Goal: Task Accomplishment & Management: Manage account settings

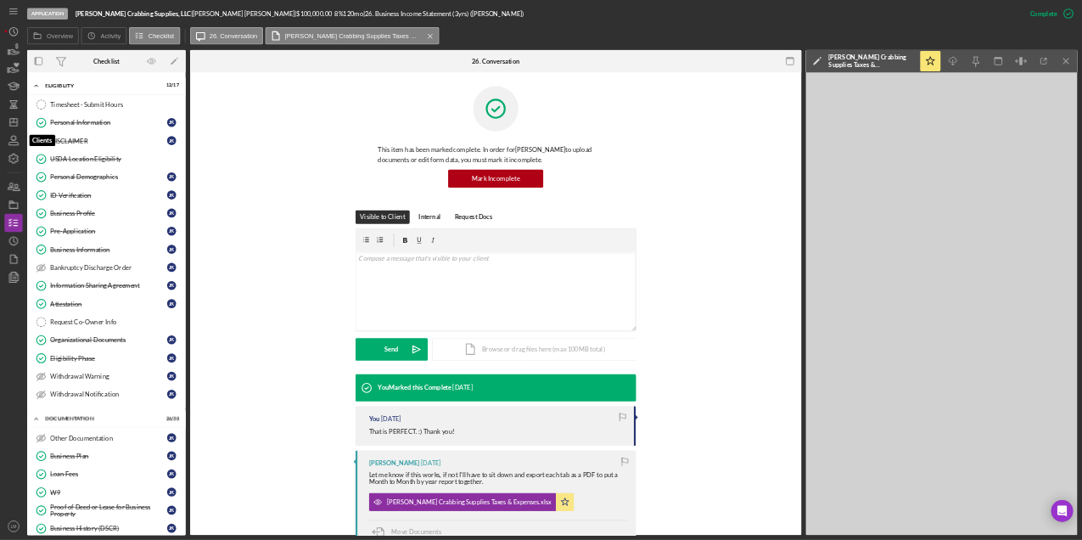
scroll to position [212, 0]
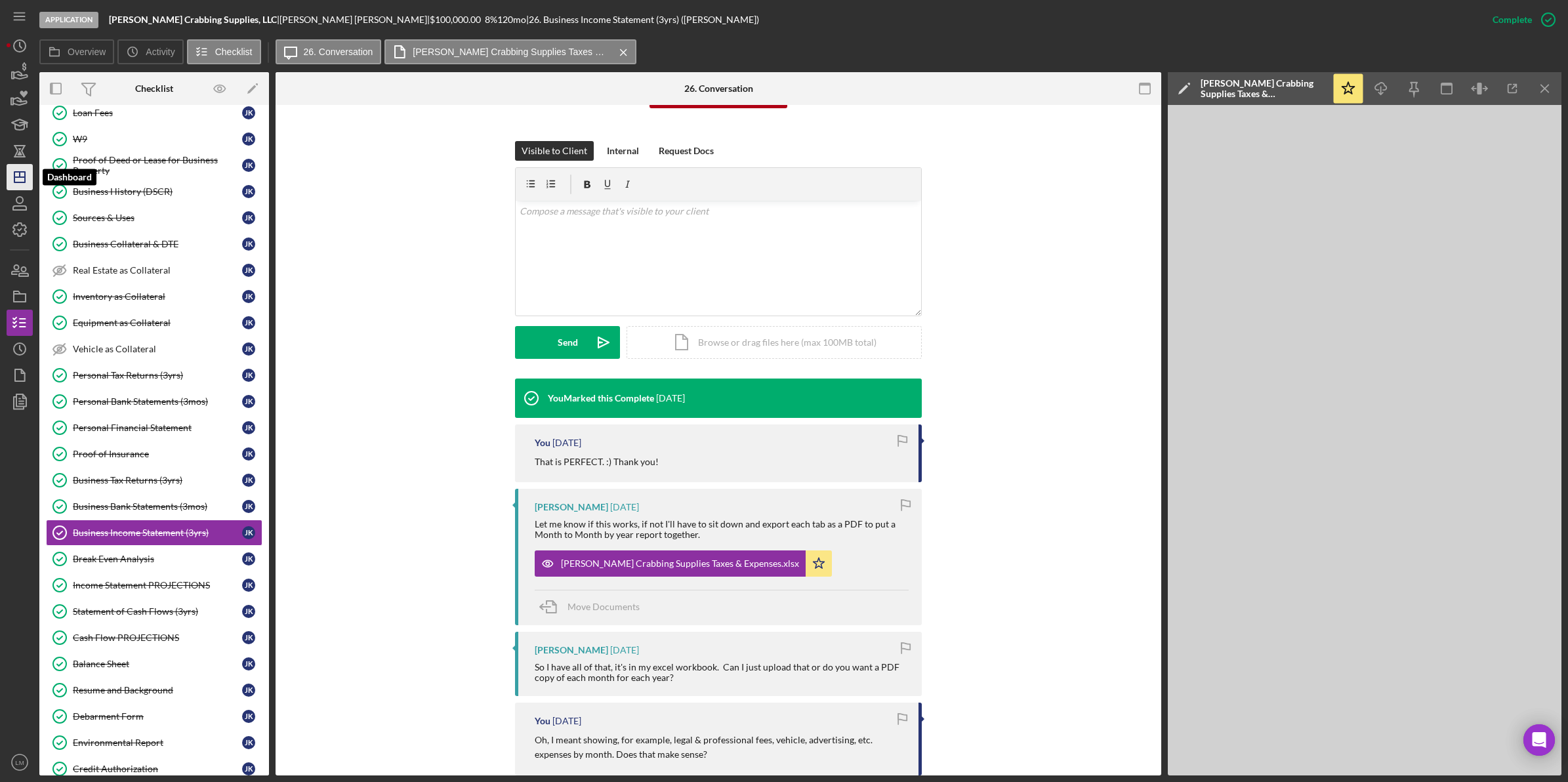
click at [24, 179] on icon "Icon/Dashboard" at bounding box center [19, 177] width 32 height 32
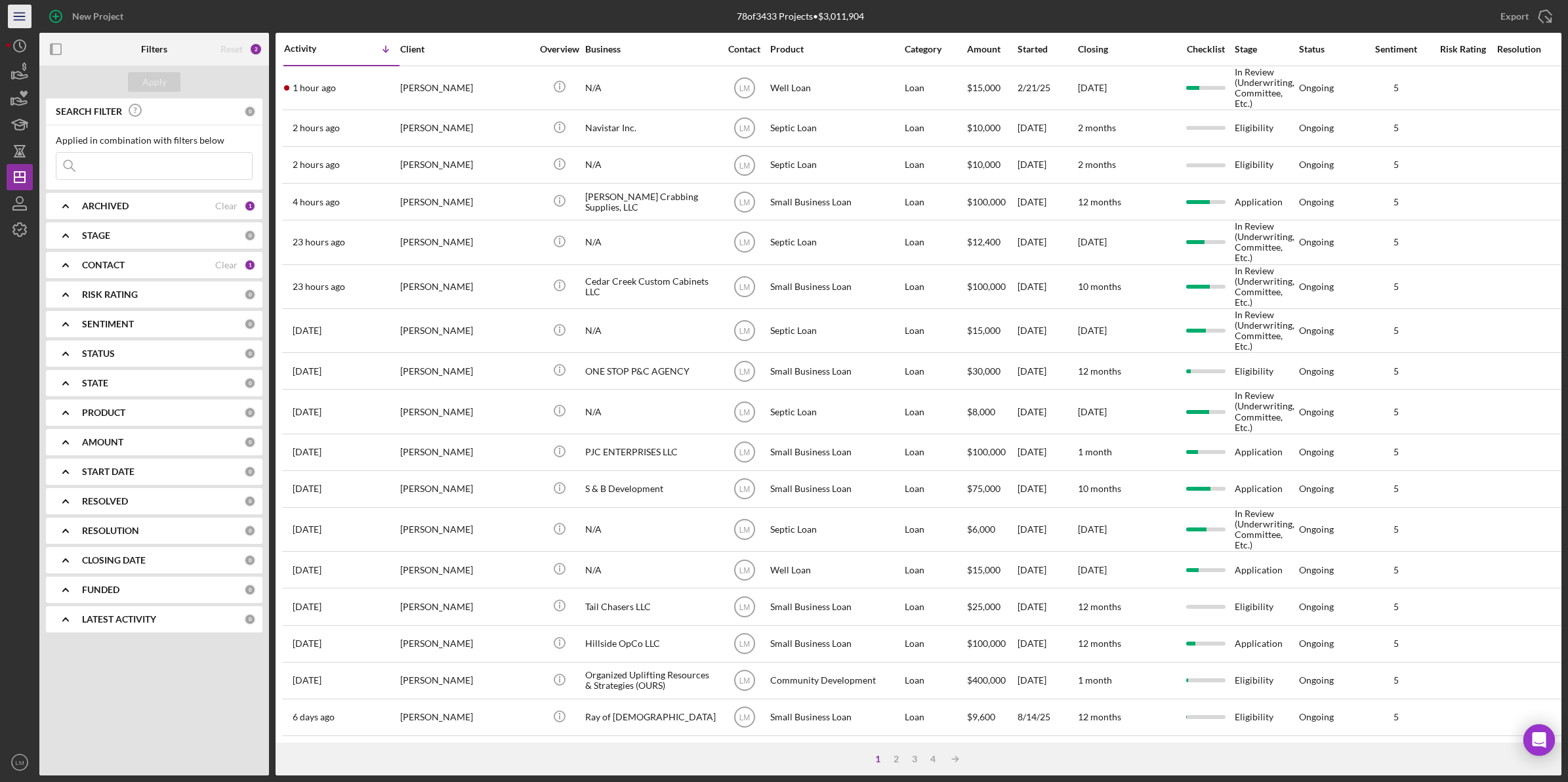
click at [19, 10] on icon "Icon/Menu" at bounding box center [20, 17] width 29 height 29
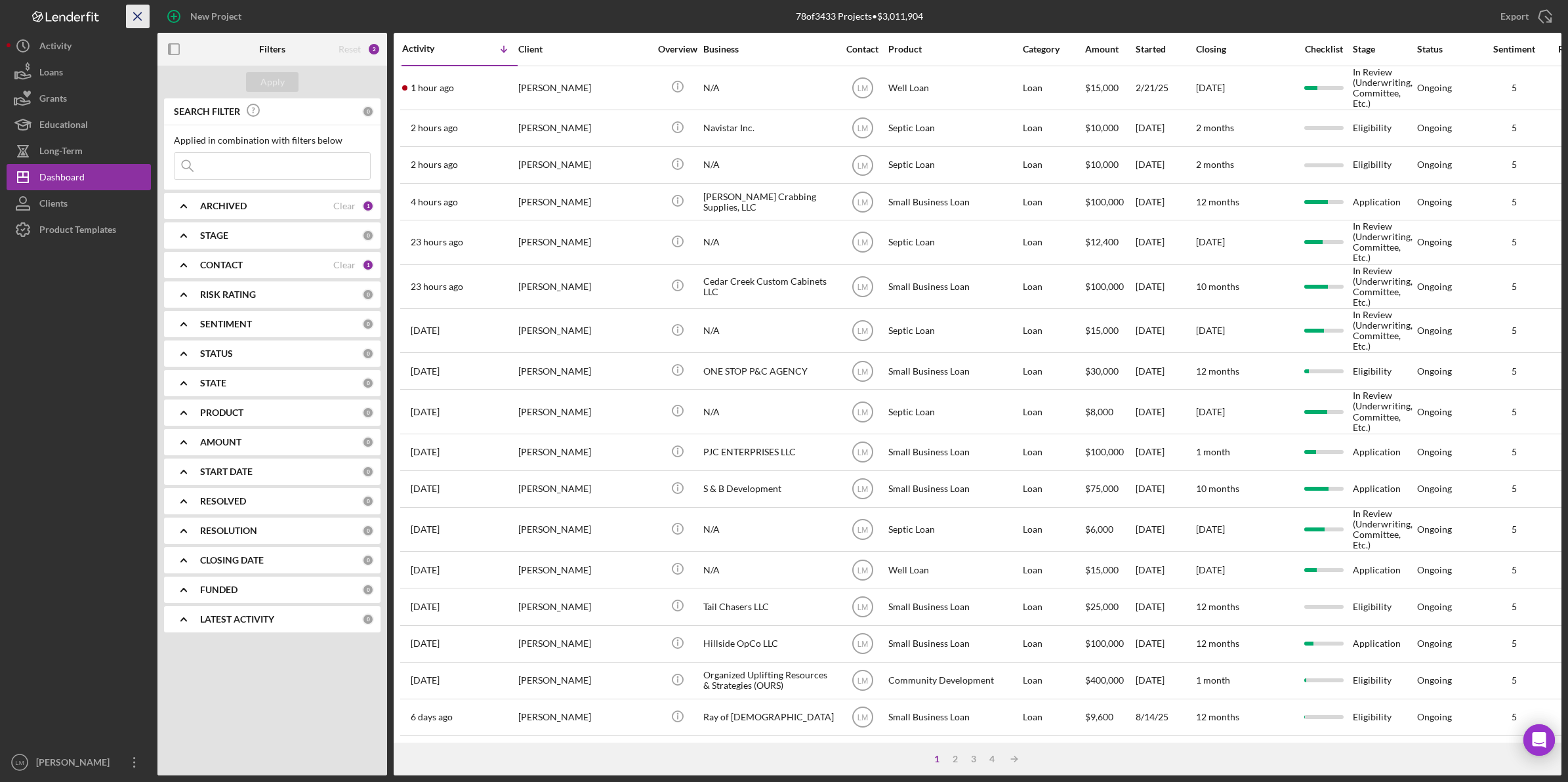
click at [143, 16] on icon "Icon/Menu Close" at bounding box center [138, 17] width 29 height 29
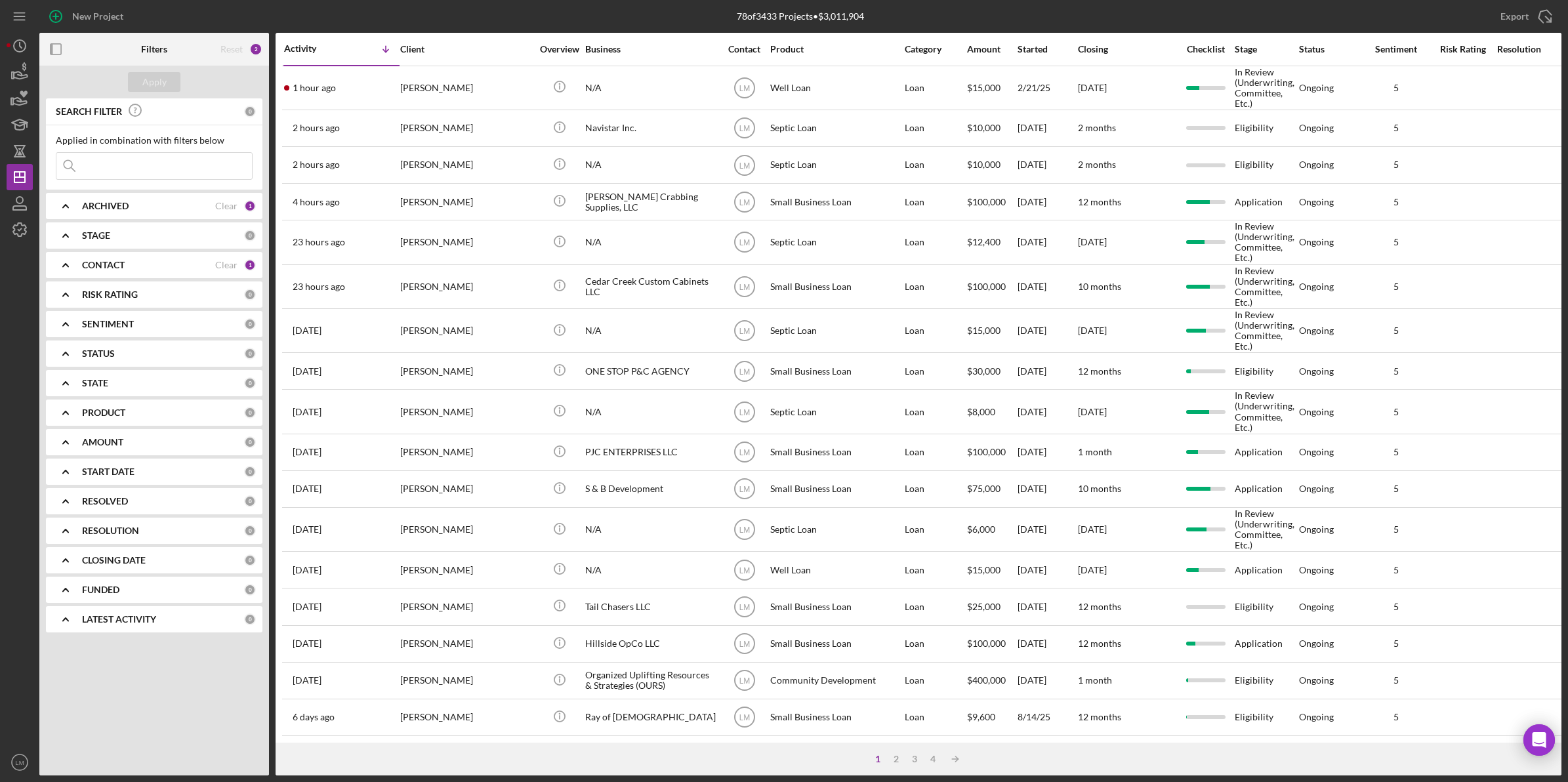
click at [385, 5] on div "New Project" at bounding box center [293, 16] width 507 height 32
click at [221, 207] on div "Clear" at bounding box center [226, 207] width 22 height 11
click at [149, 84] on div "Apply" at bounding box center [154, 81] width 24 height 19
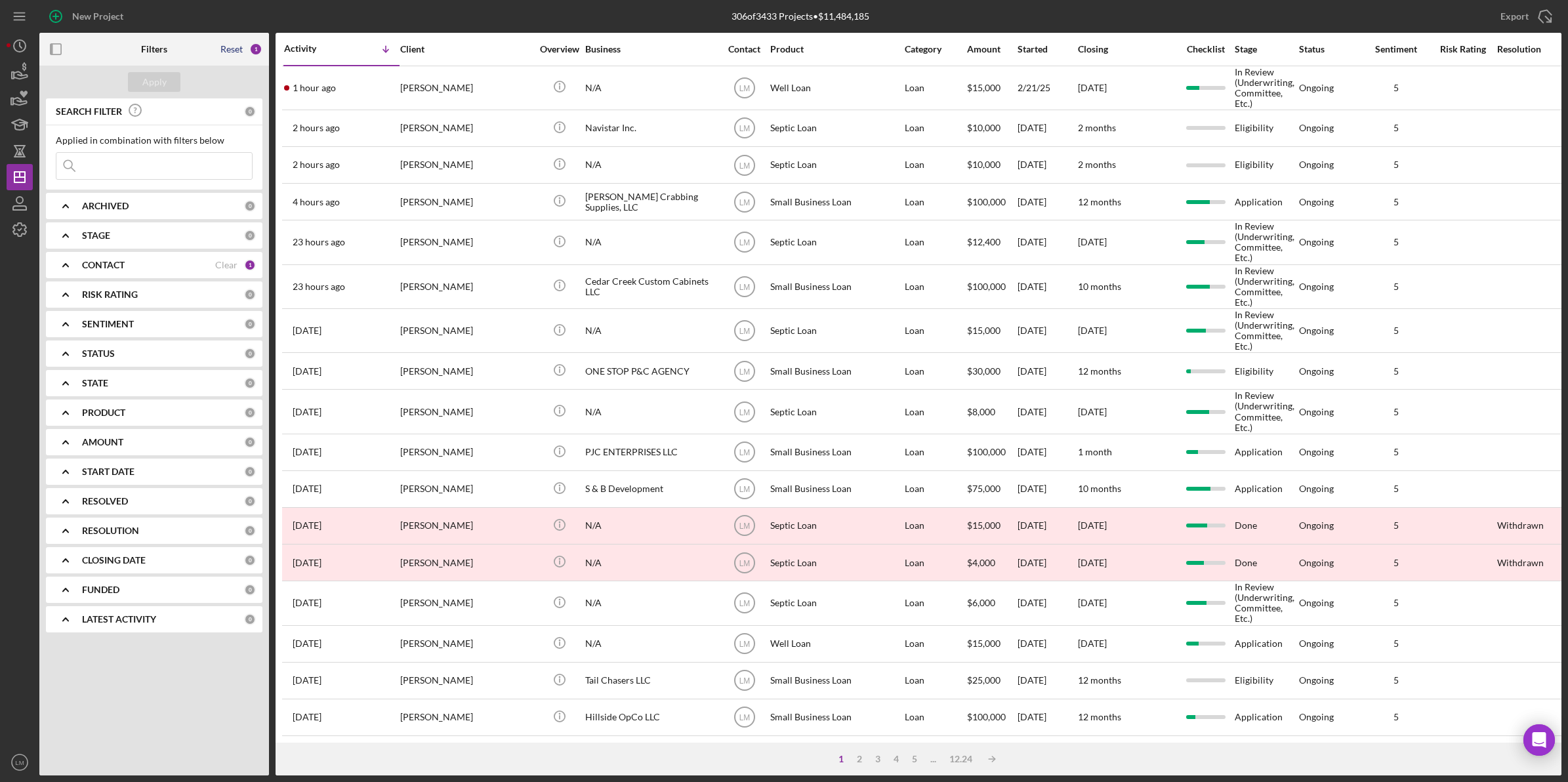
click at [225, 50] on div "Reset" at bounding box center [231, 50] width 22 height 11
click at [162, 84] on div "Apply" at bounding box center [154, 81] width 24 height 19
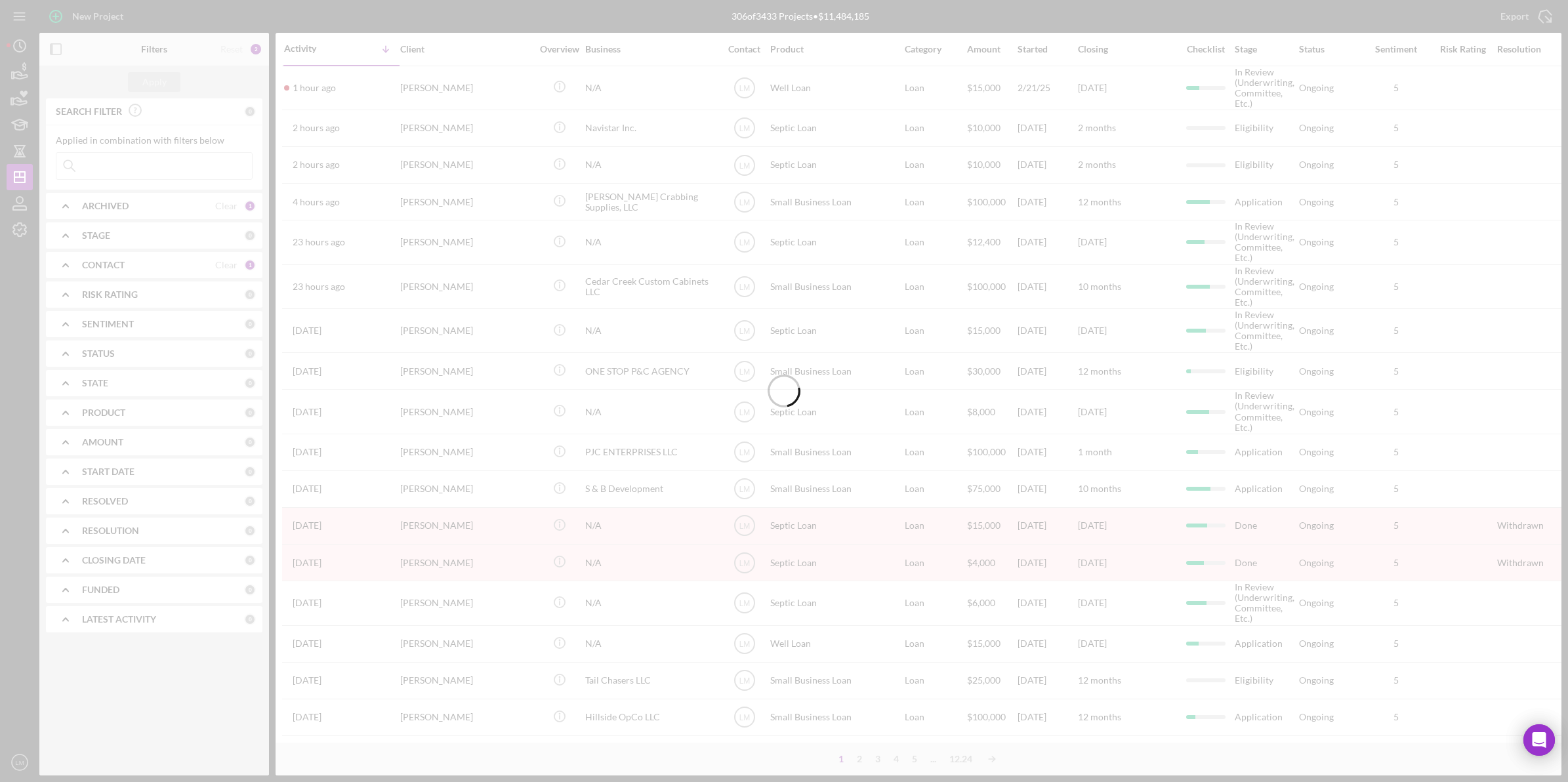
click at [215, 79] on div at bounding box center [784, 391] width 1568 height 782
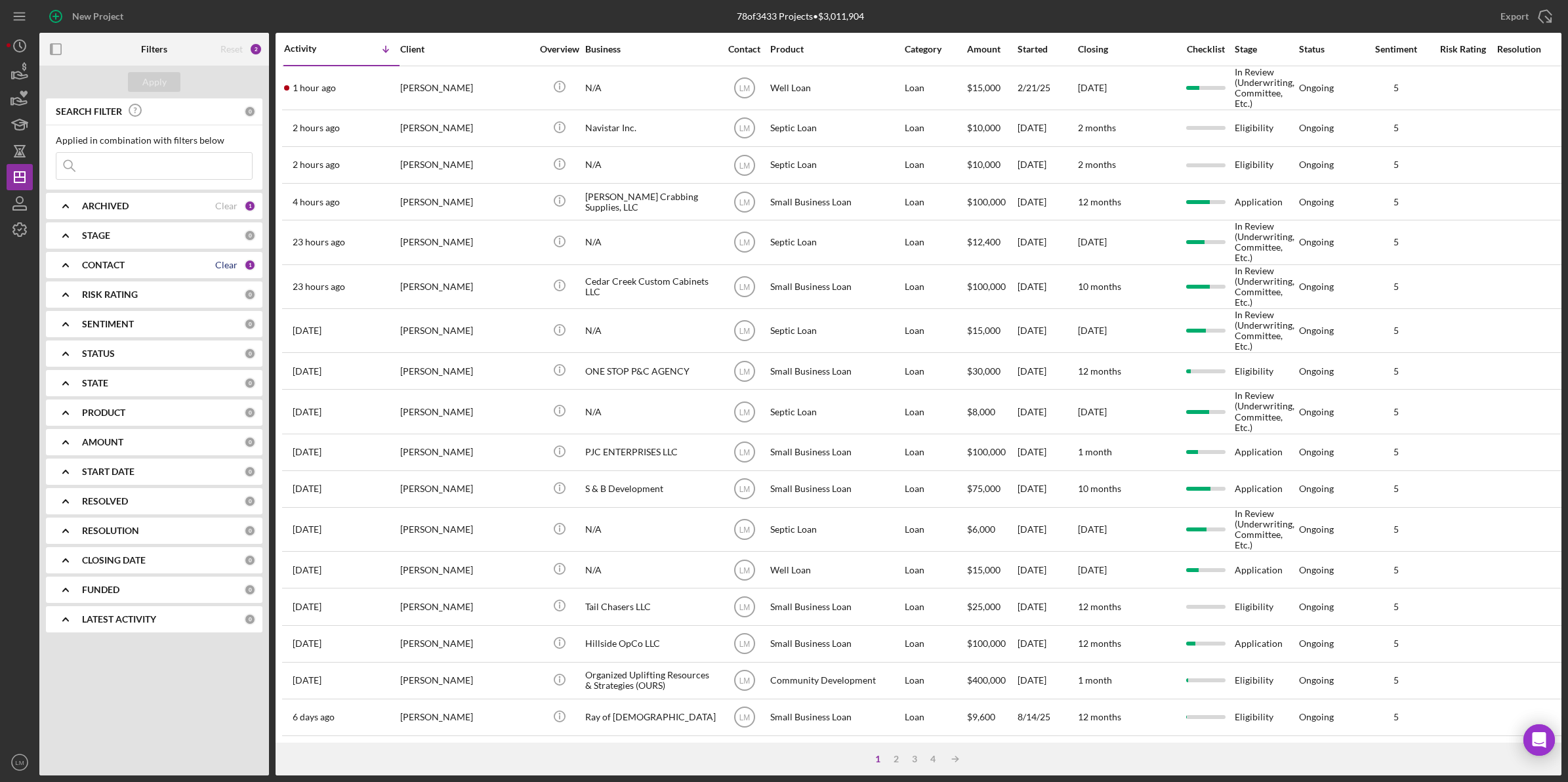
click at [225, 263] on div "Clear" at bounding box center [226, 265] width 22 height 11
click at [165, 85] on button "Apply" at bounding box center [154, 81] width 53 height 19
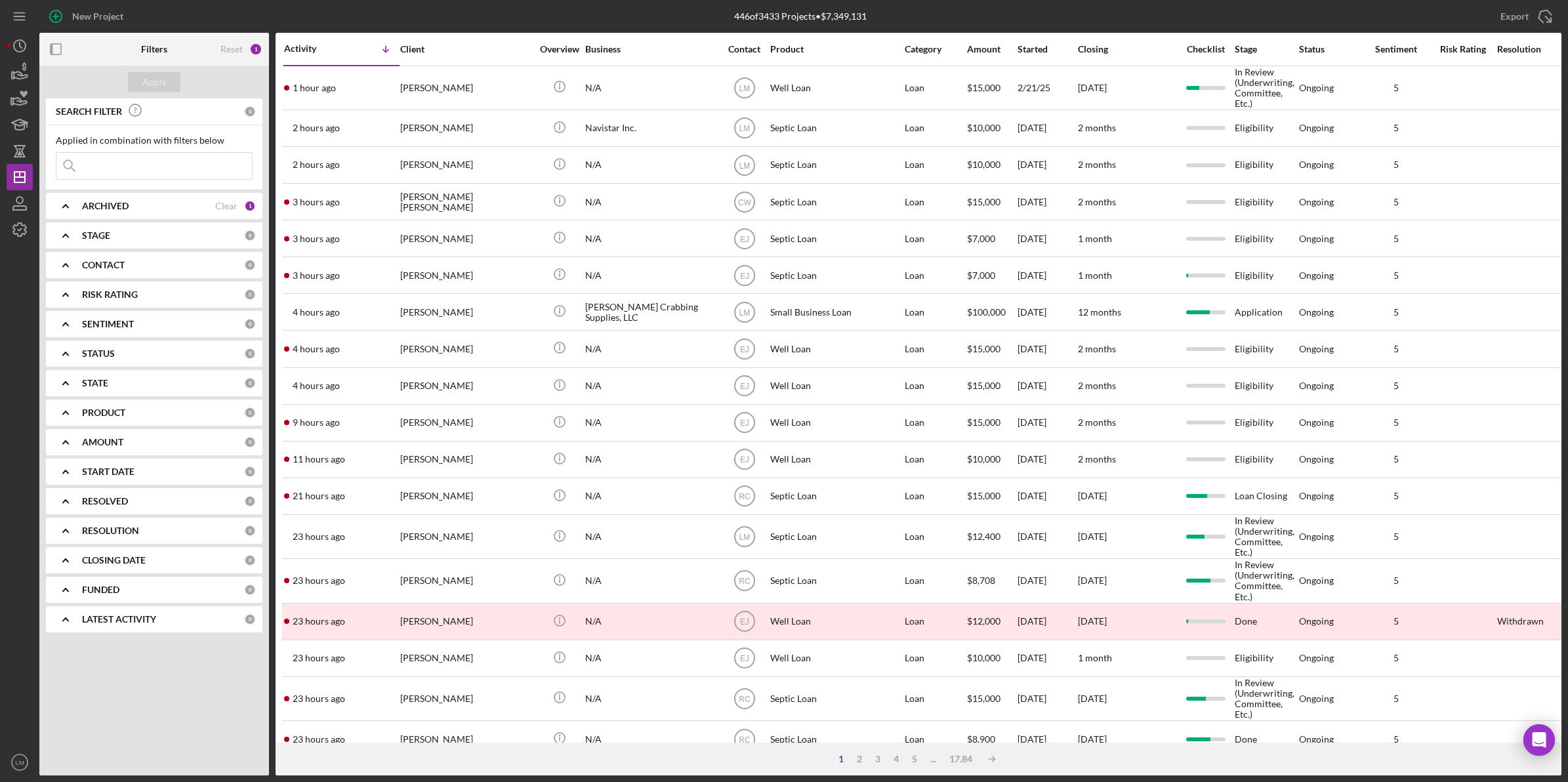
click at [152, 167] on input at bounding box center [154, 166] width 196 height 26
click at [585, 15] on div "446 of 3433 Projects • $7,349,131" at bounding box center [800, 16] width 507 height 32
click at [738, 14] on div "446 of 3433 Projects • $7,349,131" at bounding box center [799, 16] width 132 height 11
click at [231, 45] on div "Reset" at bounding box center [231, 50] width 22 height 11
click at [166, 83] on button "Apply" at bounding box center [154, 81] width 53 height 19
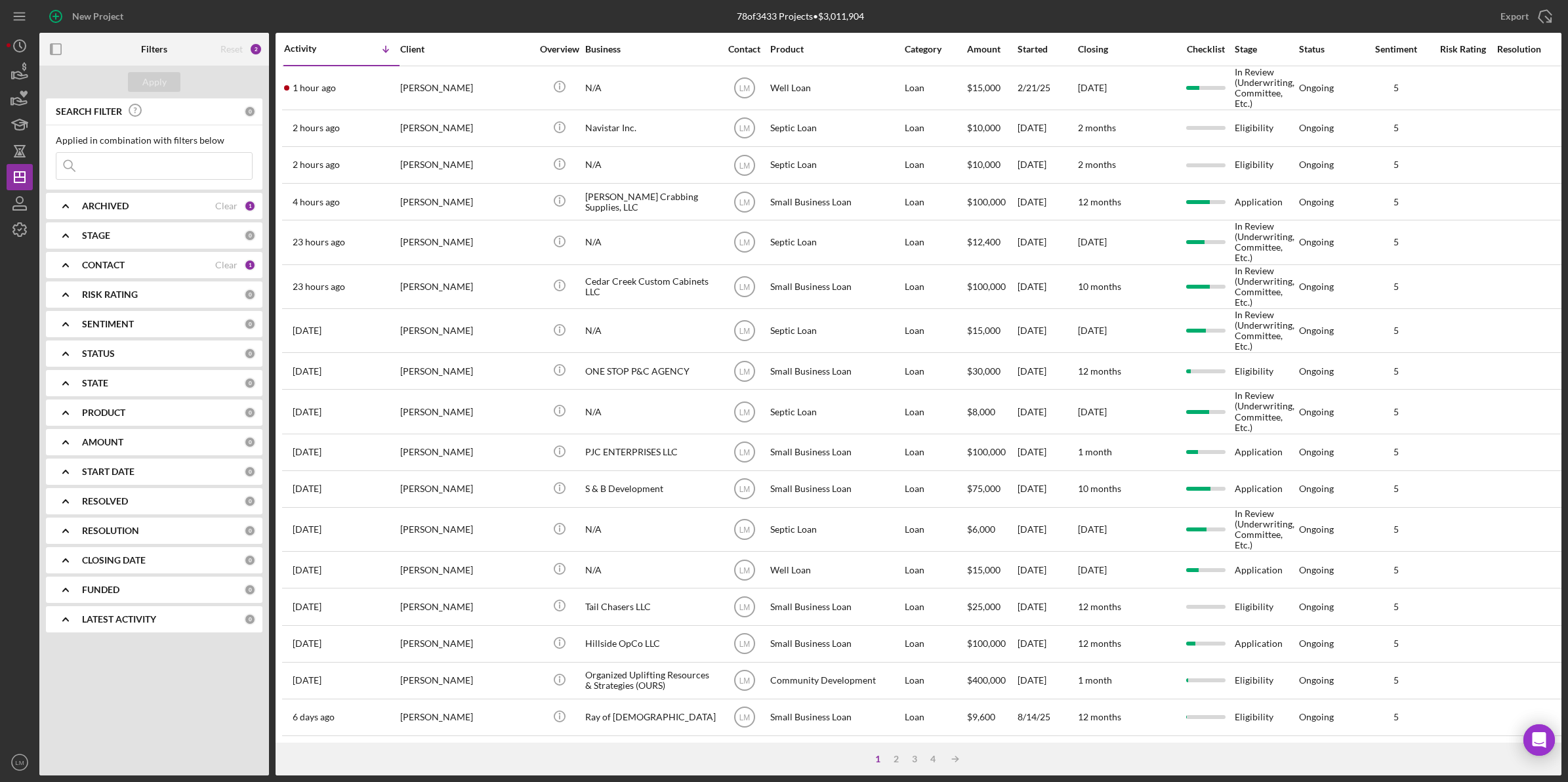
click at [554, 15] on div "78 of 3433 Projects • $3,011,904" at bounding box center [800, 16] width 507 height 32
click at [1014, 5] on div "78 of 3433 Projects • $3,011,904" at bounding box center [800, 16] width 507 height 32
click at [945, 14] on div "78 of 3433 Projects • $3,011,904" at bounding box center [800, 16] width 507 height 32
drag, startPoint x: 951, startPoint y: 17, endPoint x: 956, endPoint y: 5, distance: 13.0
click at [953, 12] on div "78 of 3433 Projects • $3,011,904" at bounding box center [800, 16] width 507 height 32
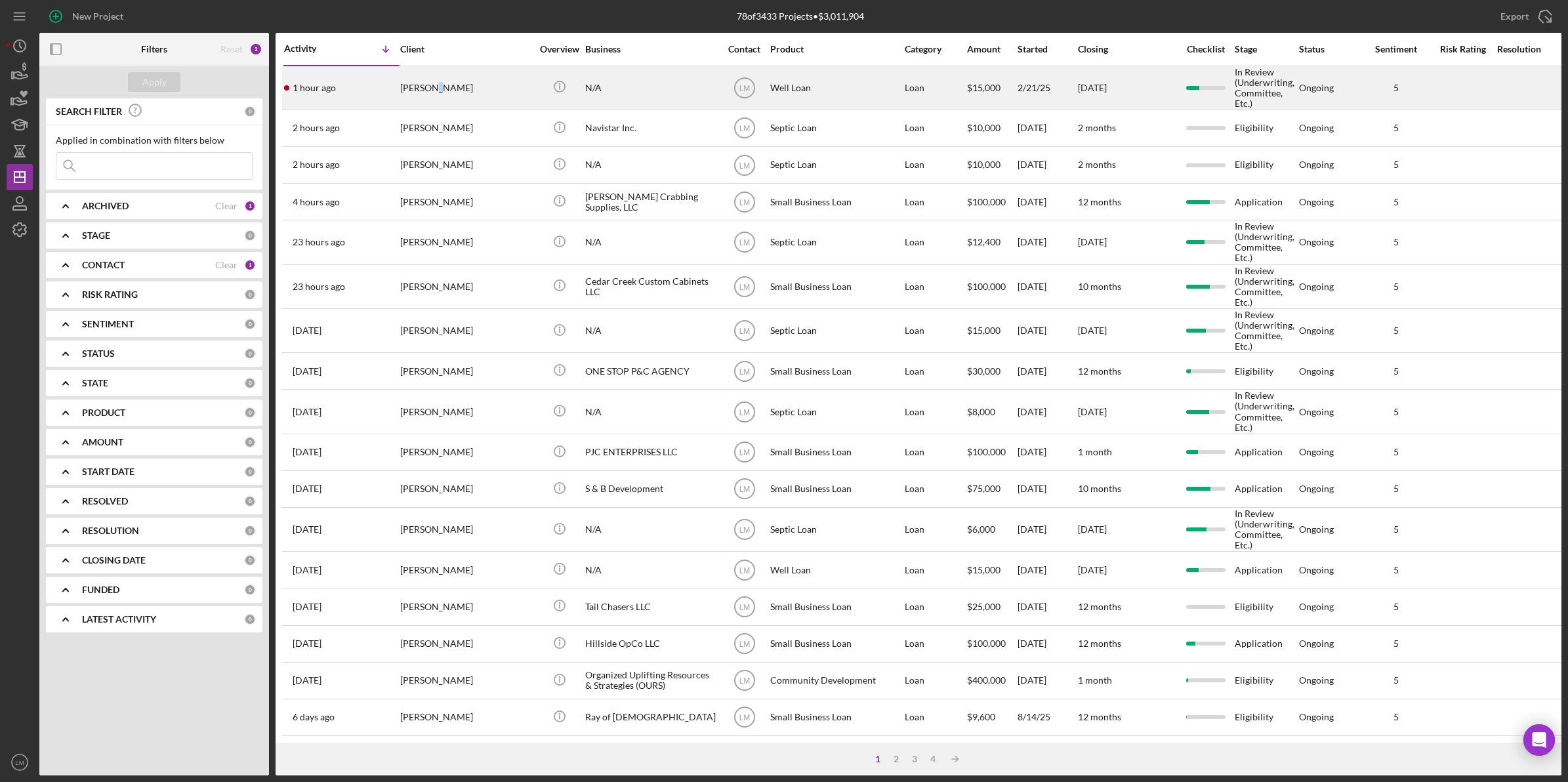
click at [435, 97] on div "[PERSON_NAME]" at bounding box center [466, 88] width 131 height 42
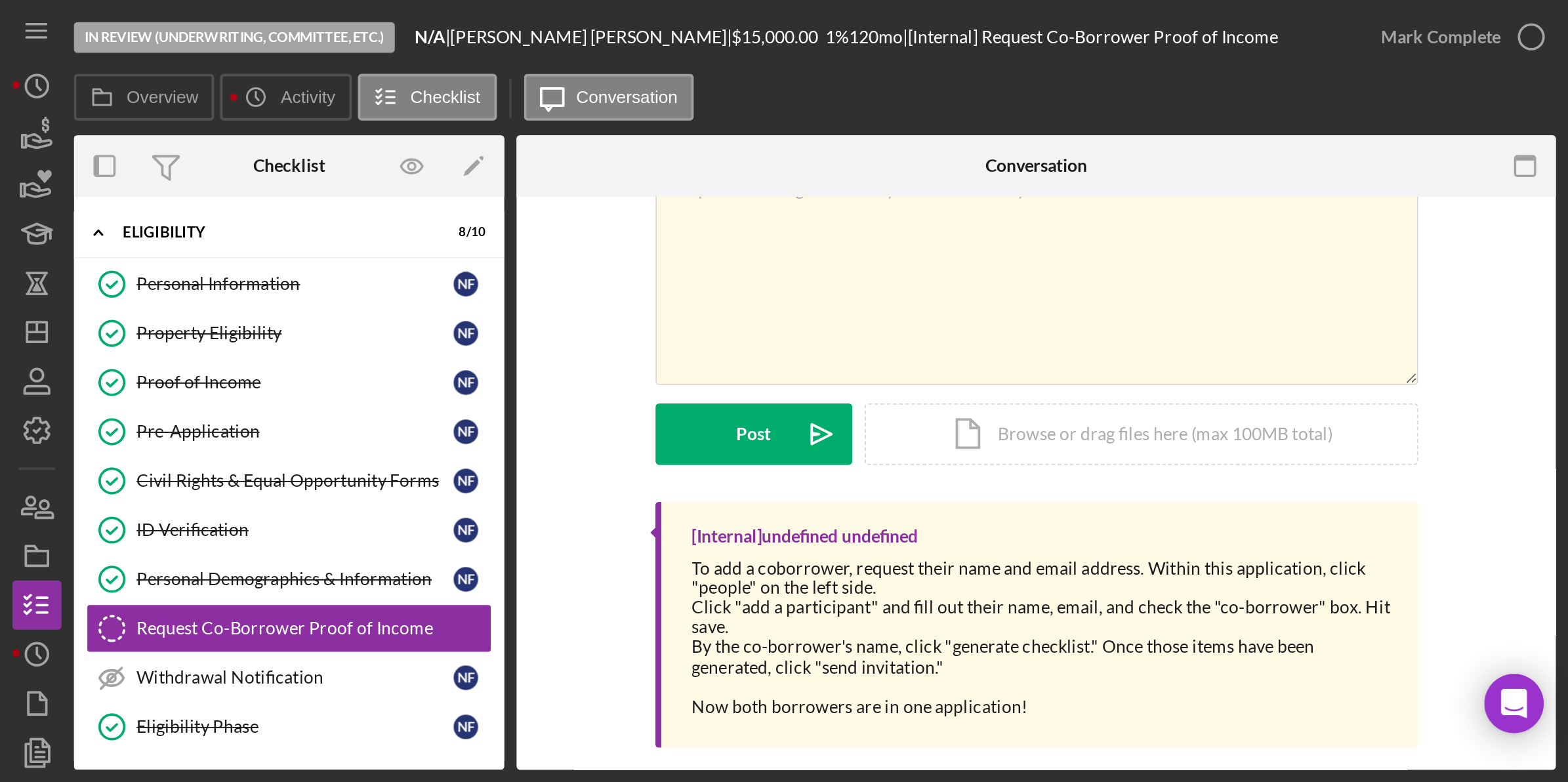
scroll to position [82, 0]
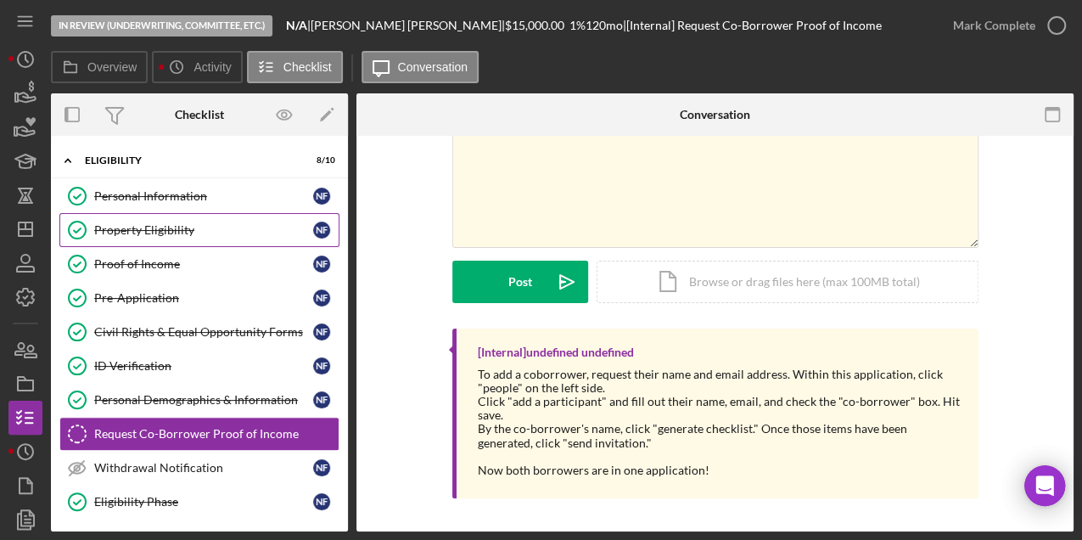
click at [227, 223] on div "Property Eligibility" at bounding box center [203, 230] width 219 height 14
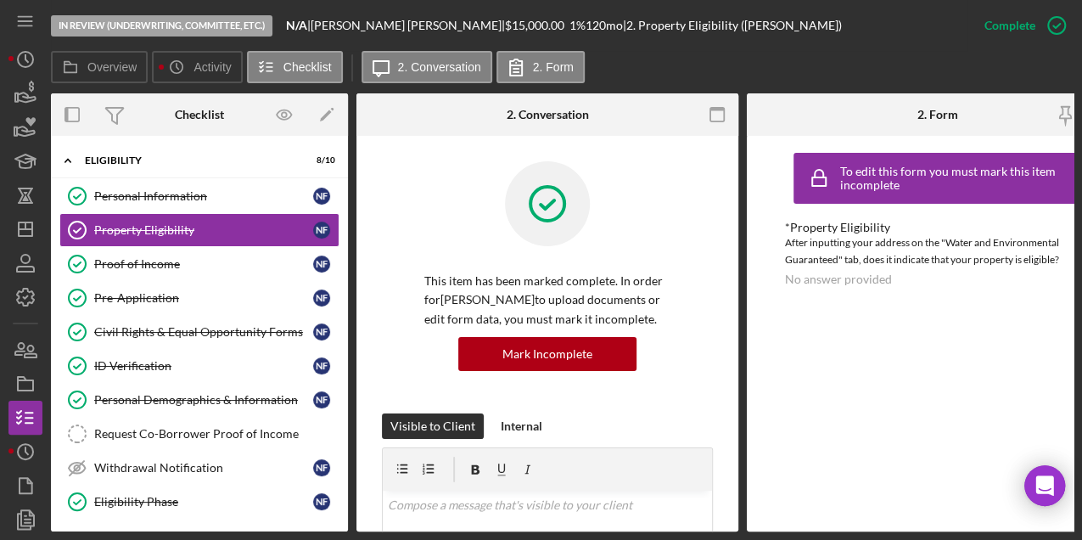
click at [814, 57] on div "Overview Icon/History Activity Checklist Icon/Message 2. Conversation 2. Form" at bounding box center [562, 68] width 1022 height 34
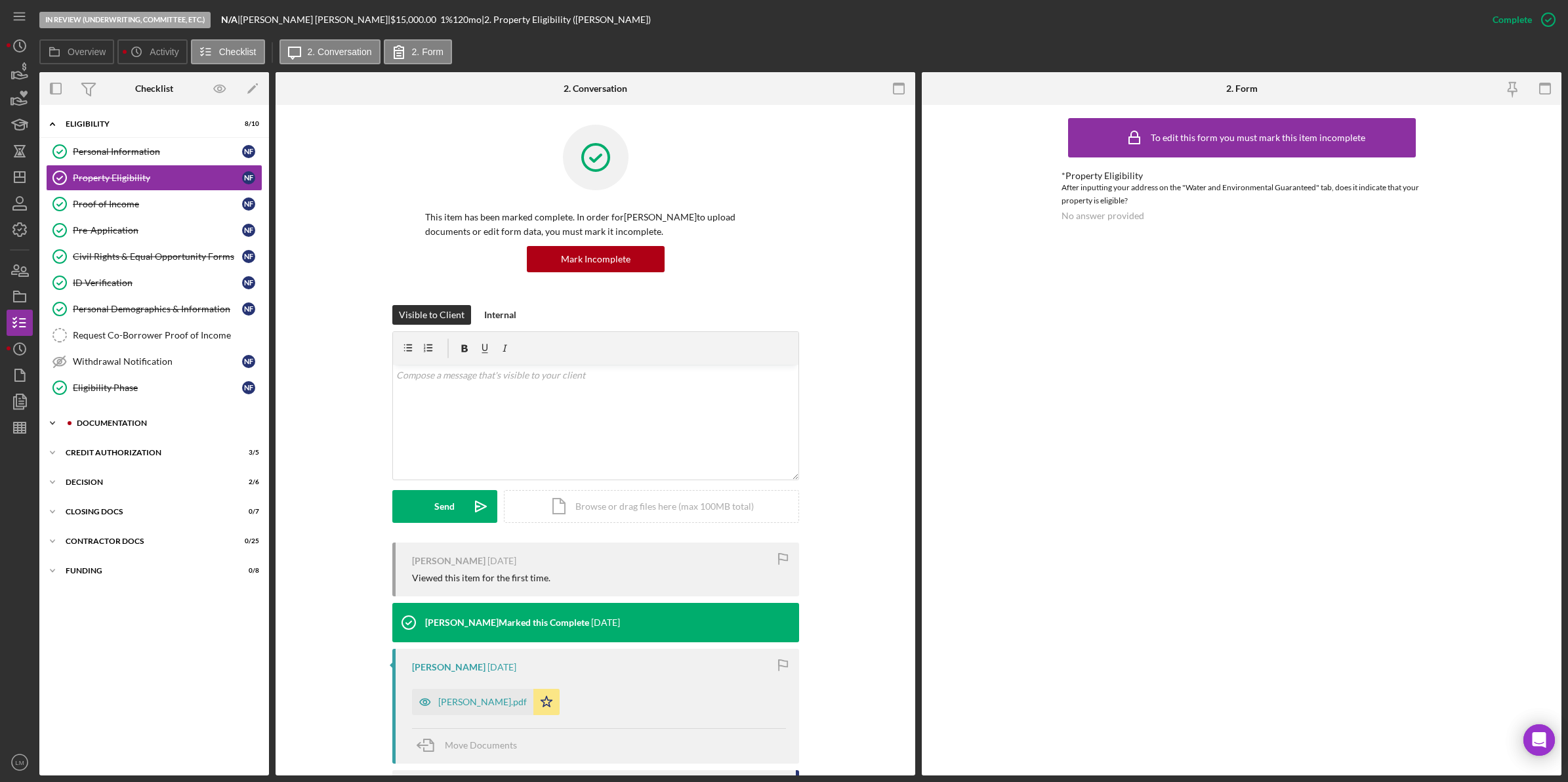
click at [181, 431] on div "Icon/Expander Documentation 12 / 13" at bounding box center [154, 423] width 230 height 26
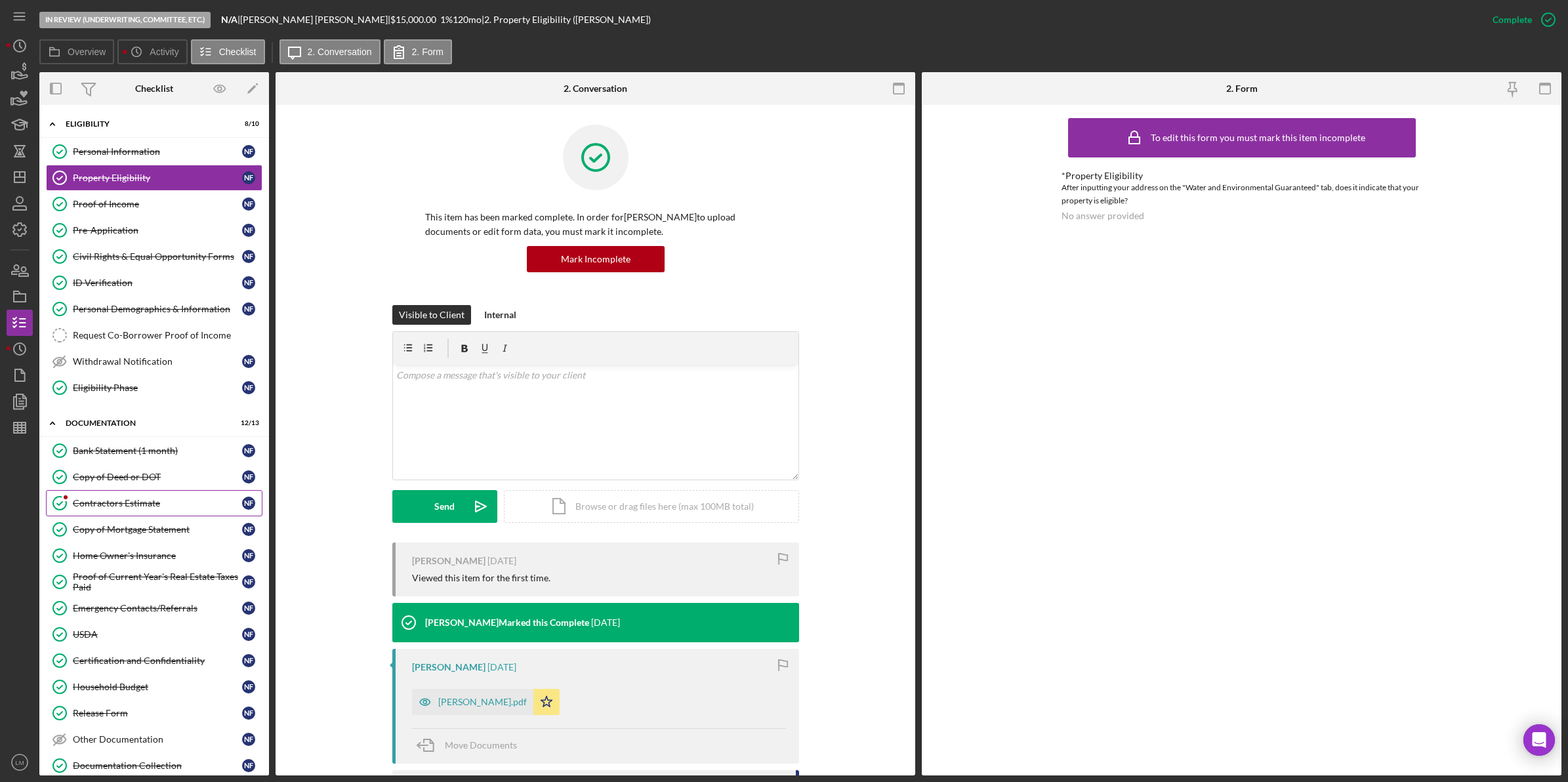
click at [181, 499] on link "Contractors Estimate Contractors Estimate N F" at bounding box center [154, 504] width 216 height 26
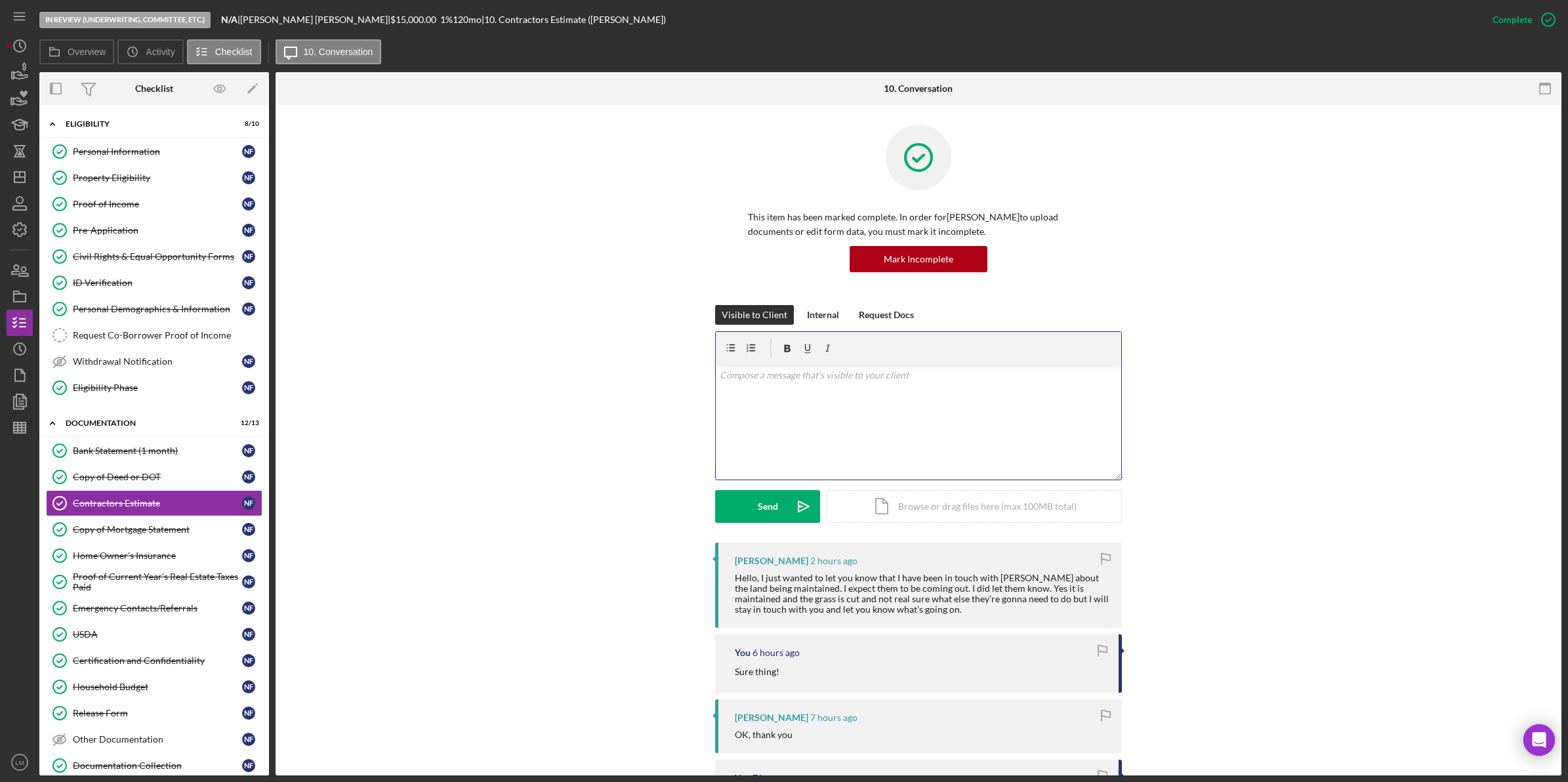
click at [867, 428] on div "v Color teal Color pink Remove color Add row above Add row below Add column bef…" at bounding box center [919, 422] width 405 height 114
click at [735, 504] on button "Send Icon/icon-invite-send" at bounding box center [768, 507] width 105 height 32
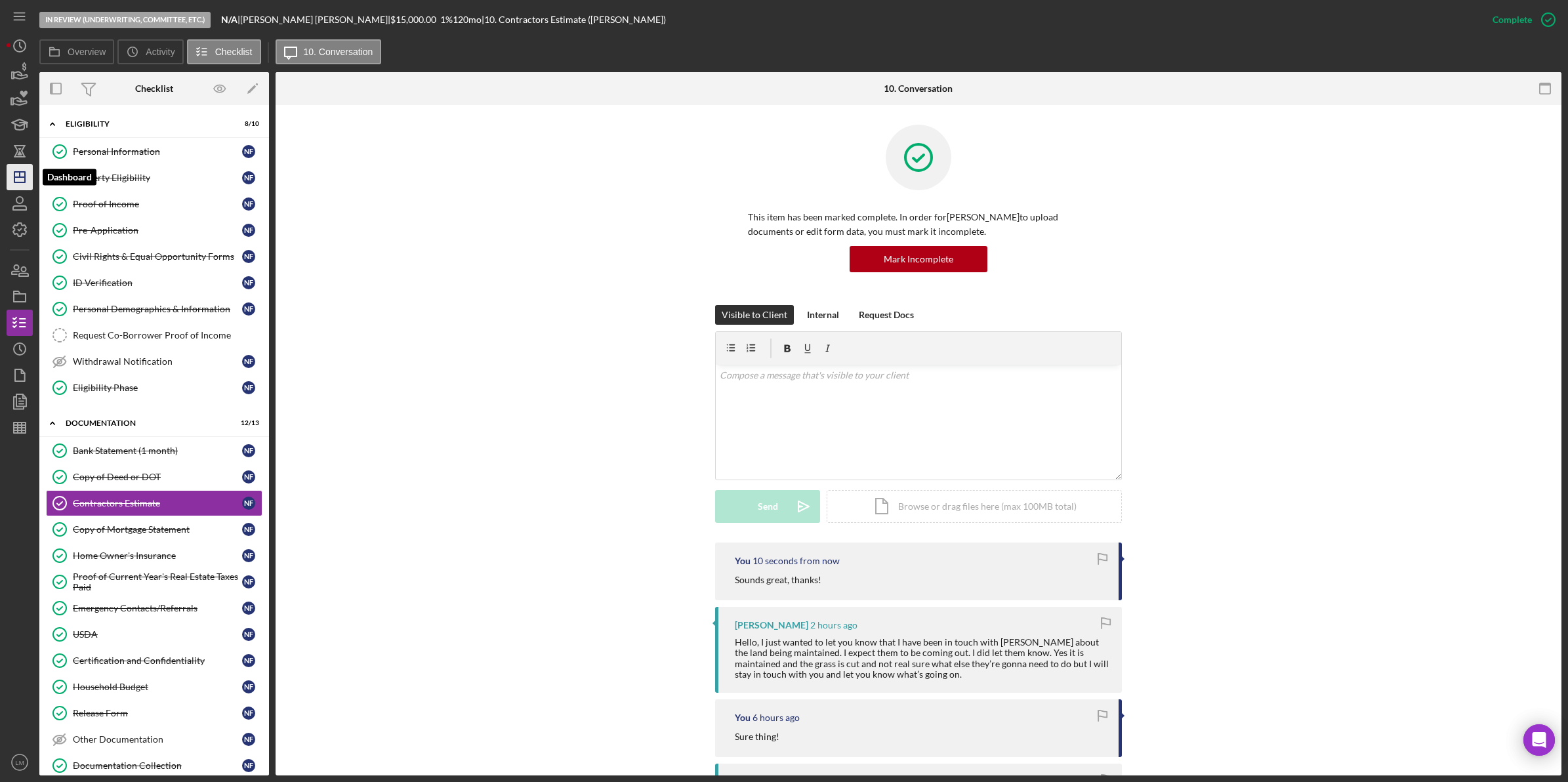
click at [11, 179] on icon "Icon/Dashboard" at bounding box center [19, 177] width 32 height 32
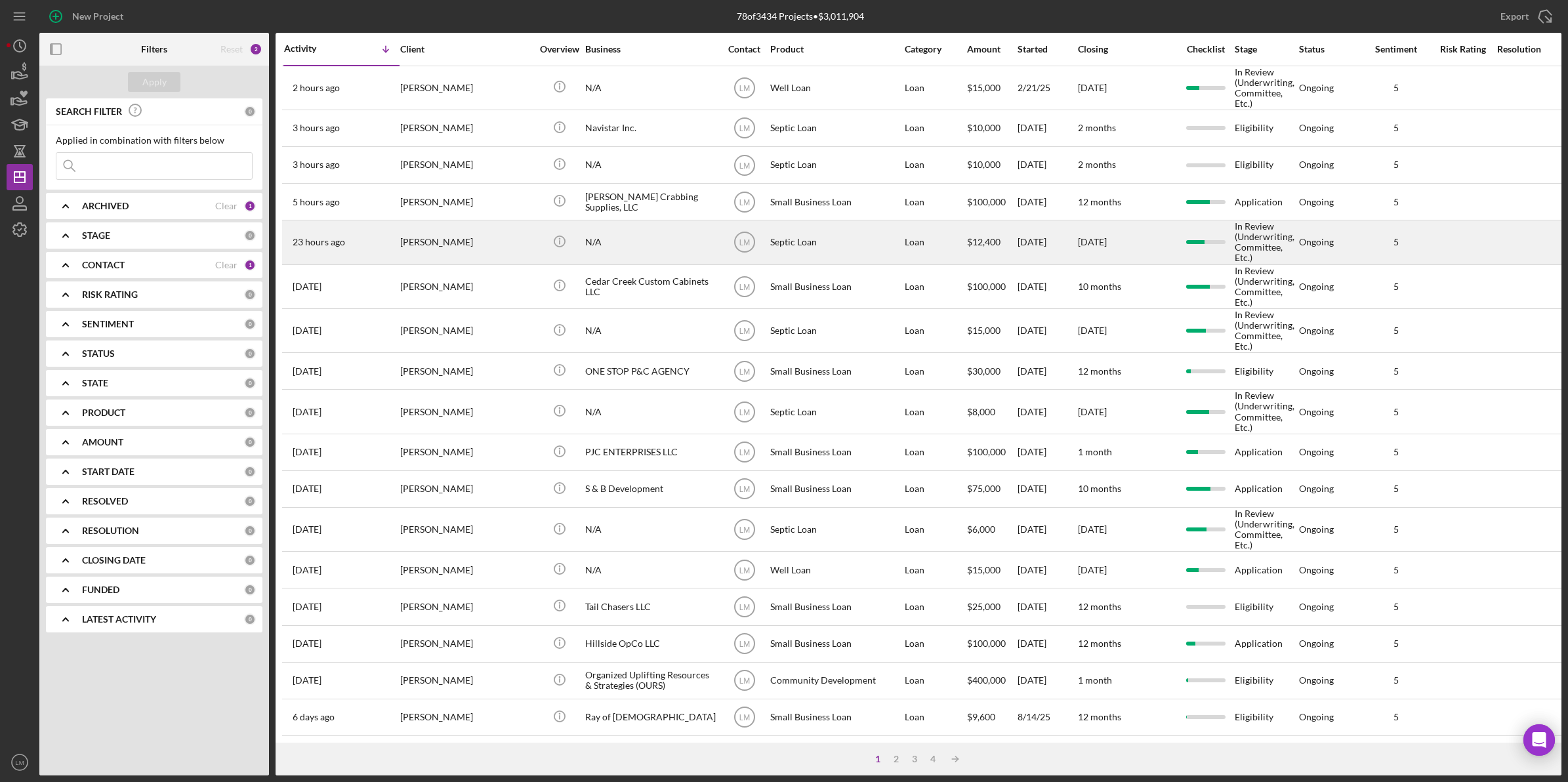
click at [468, 259] on div "[PERSON_NAME]" at bounding box center [466, 242] width 131 height 42
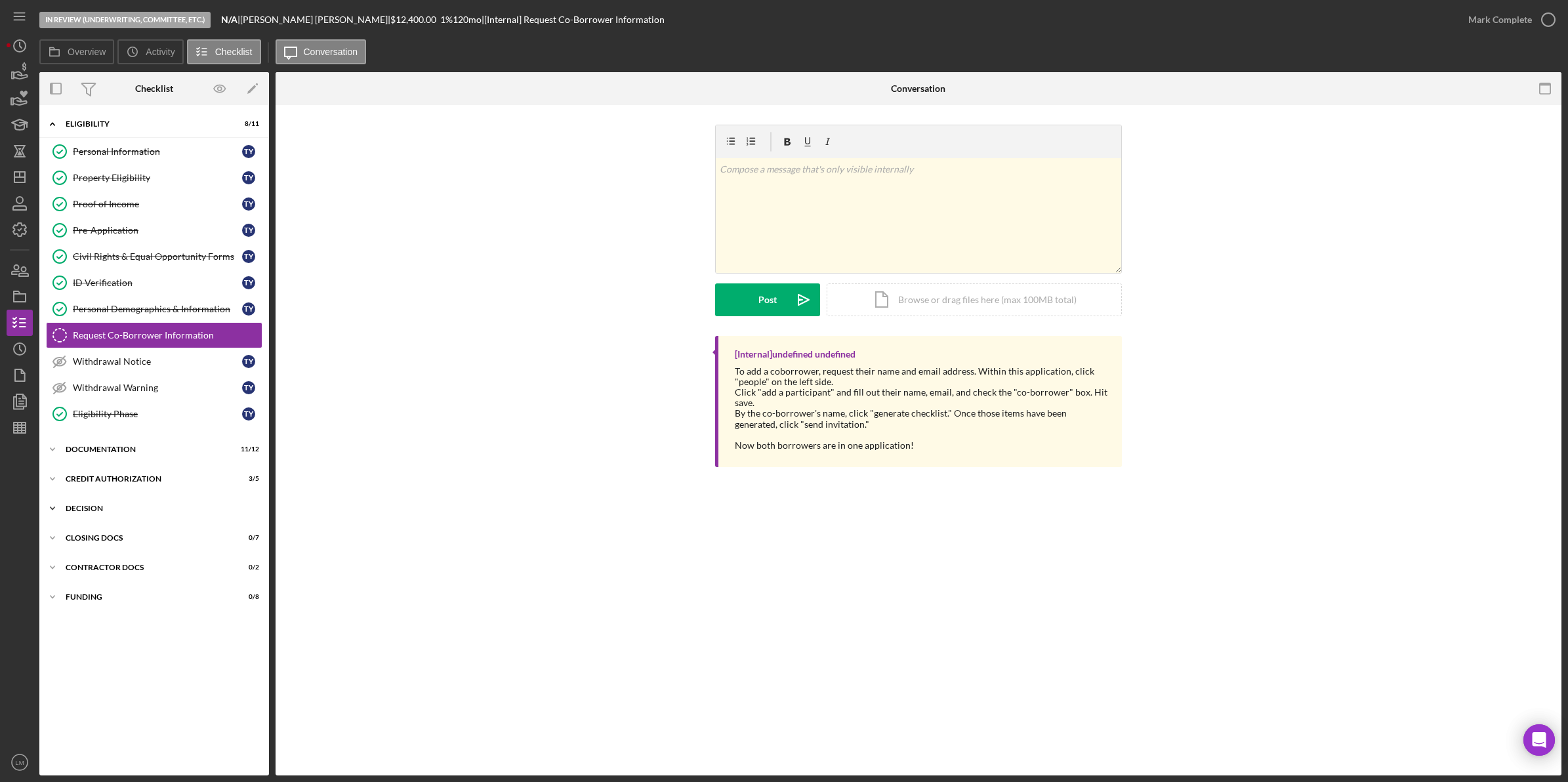
click at [126, 517] on div "Icon/Expander Decision 1 / 4" at bounding box center [154, 509] width 230 height 26
click at [162, 545] on div "Loan Manager Income Verification of Credit Memo" at bounding box center [167, 536] width 189 height 21
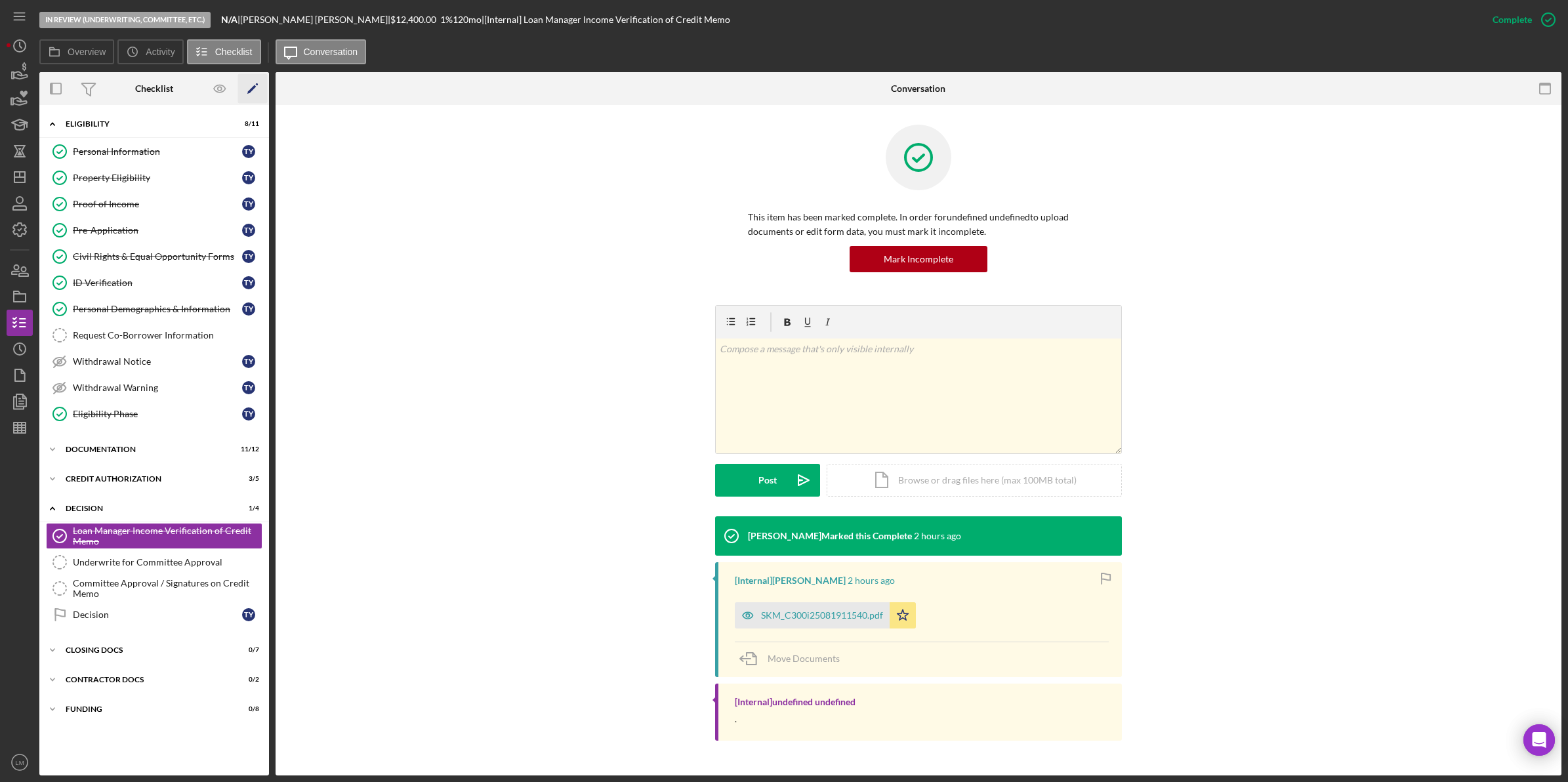
click at [256, 92] on icon "Icon/Edit" at bounding box center [253, 89] width 29 height 29
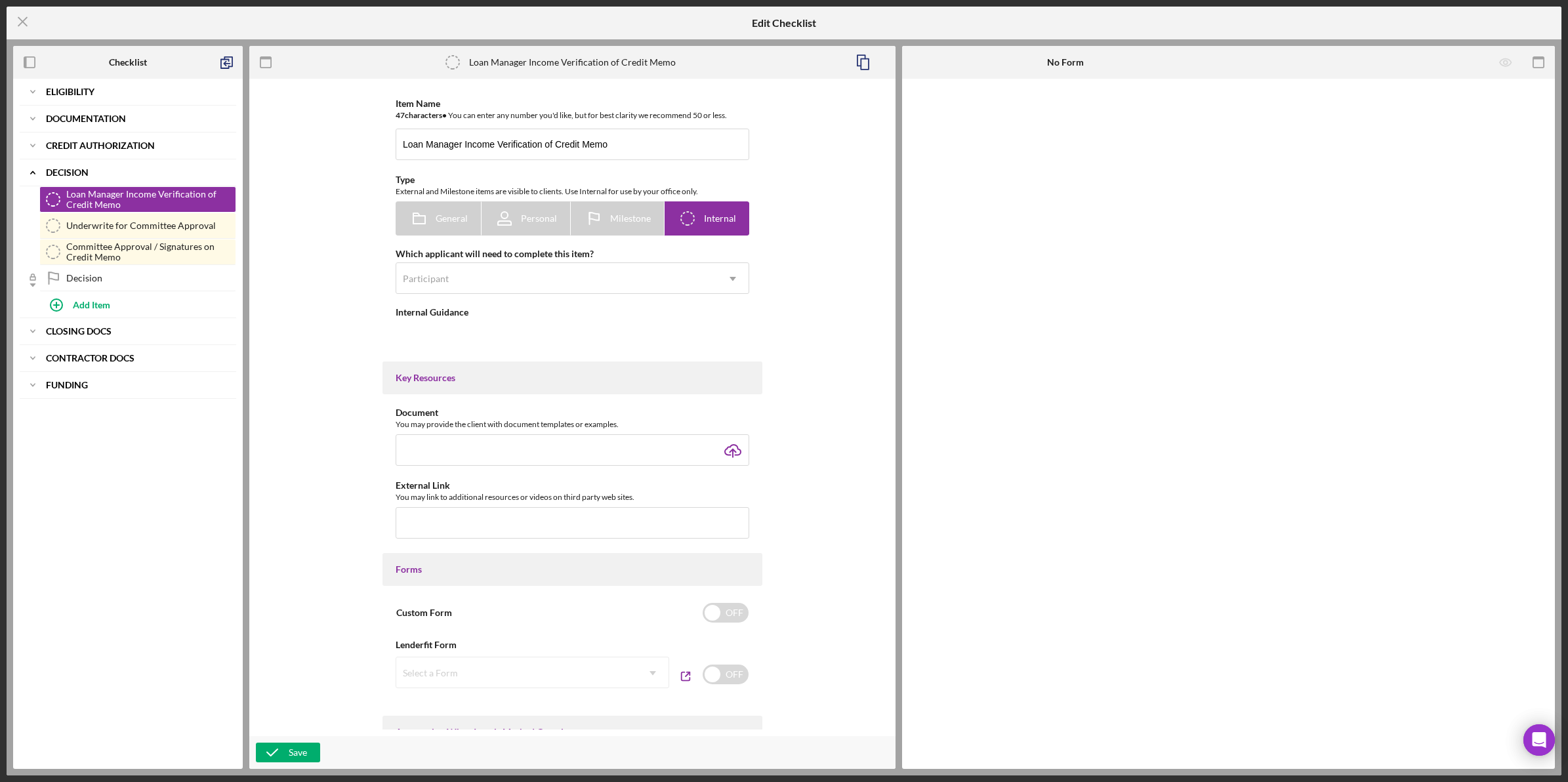
type textarea "<div>.</div>"
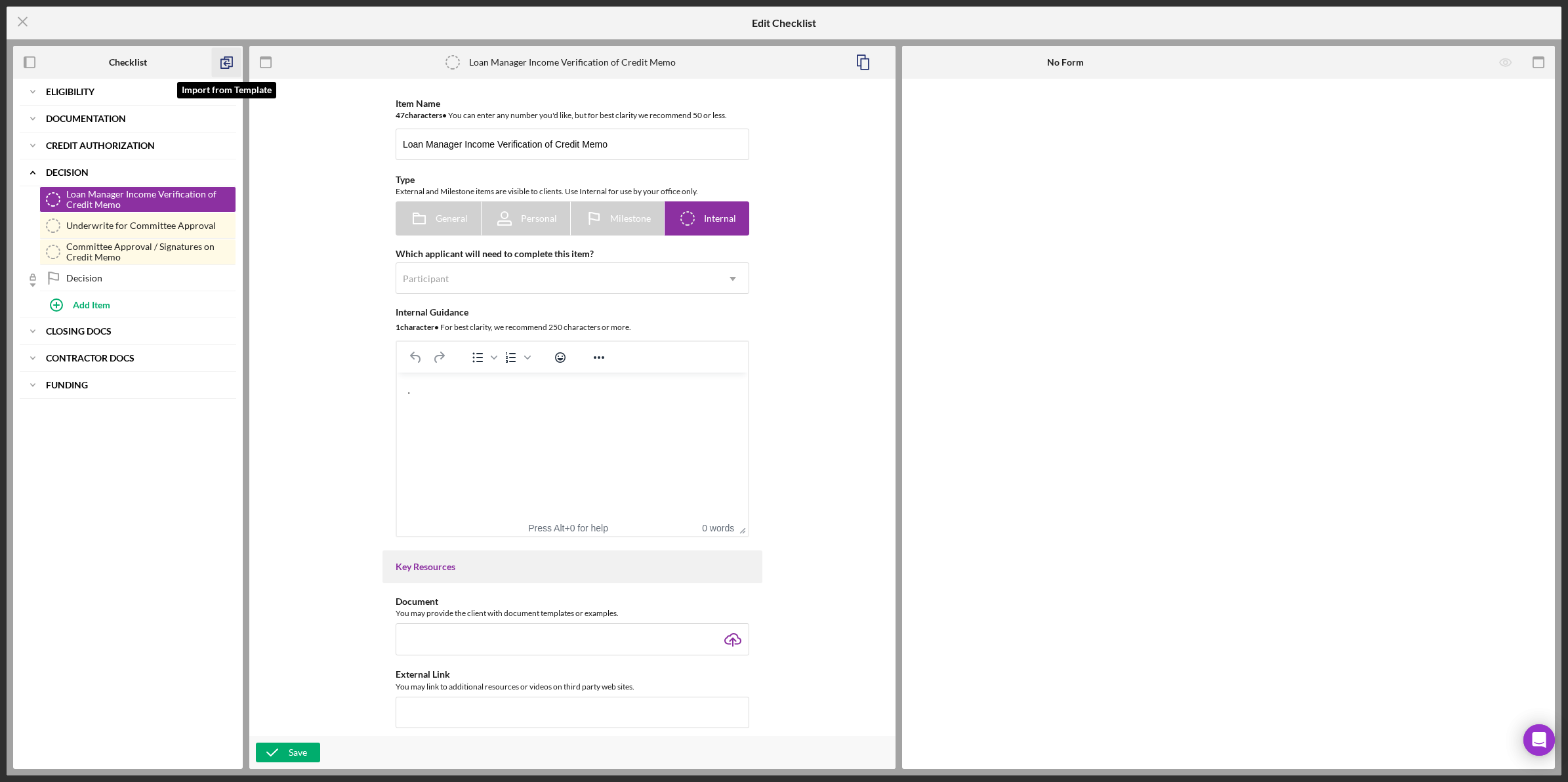
click at [218, 63] on icon "button" at bounding box center [227, 63] width 29 height 29
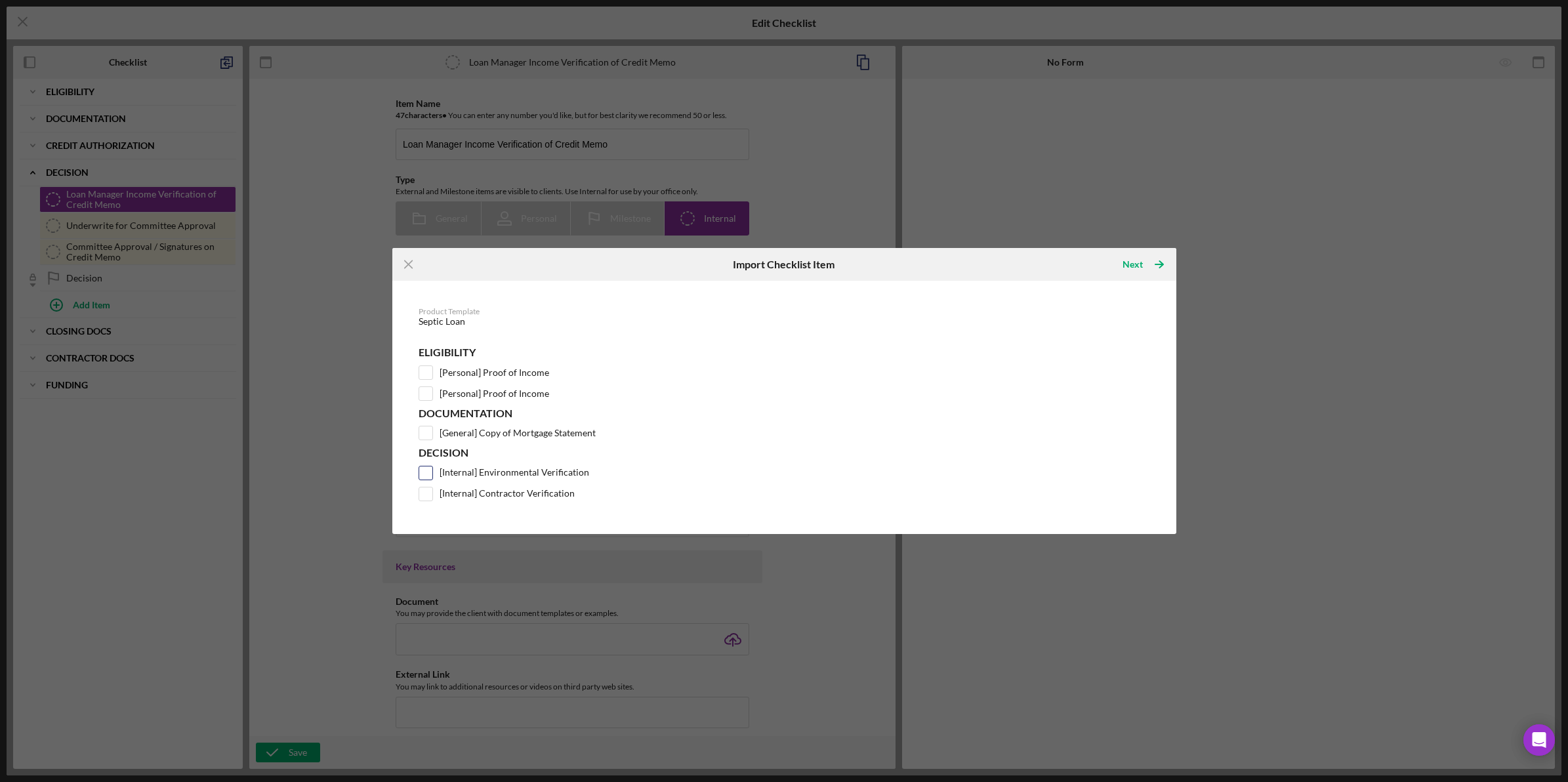
click at [486, 470] on label "[Internal] Environmental Verification" at bounding box center [513, 473] width 149 height 13
click at [432, 470] on input "[Internal] Environmental Verification" at bounding box center [425, 473] width 13 height 13
checkbox input "true"
click at [480, 497] on label "[Internal] Contractor Verification" at bounding box center [506, 493] width 135 height 13
click at [432, 497] on input "[Internal] Contractor Verification" at bounding box center [425, 493] width 13 height 13
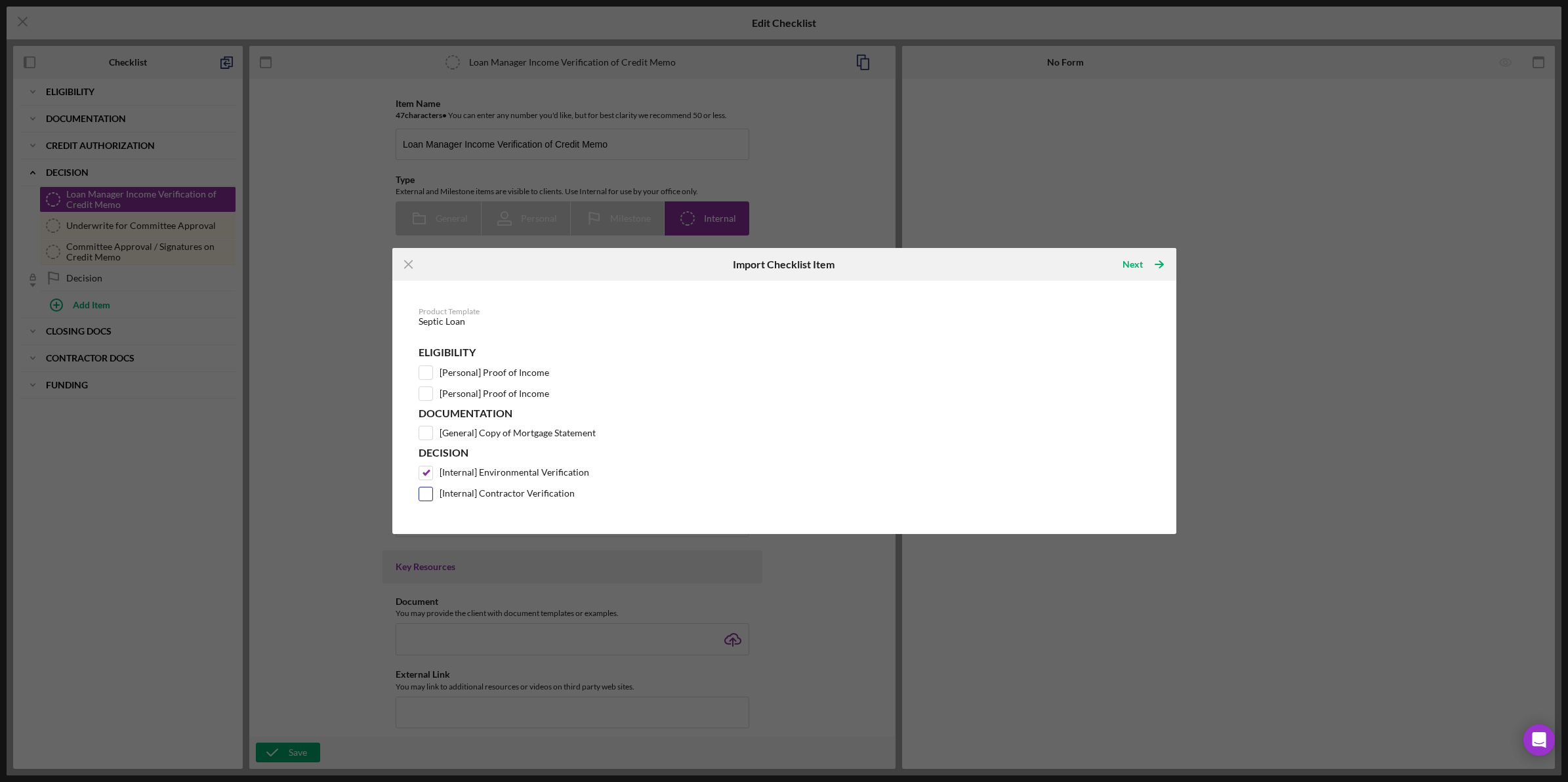
checkbox input "true"
click at [1165, 258] on icon "Icon/Table Pagination Arrow" at bounding box center [1159, 265] width 32 height 32
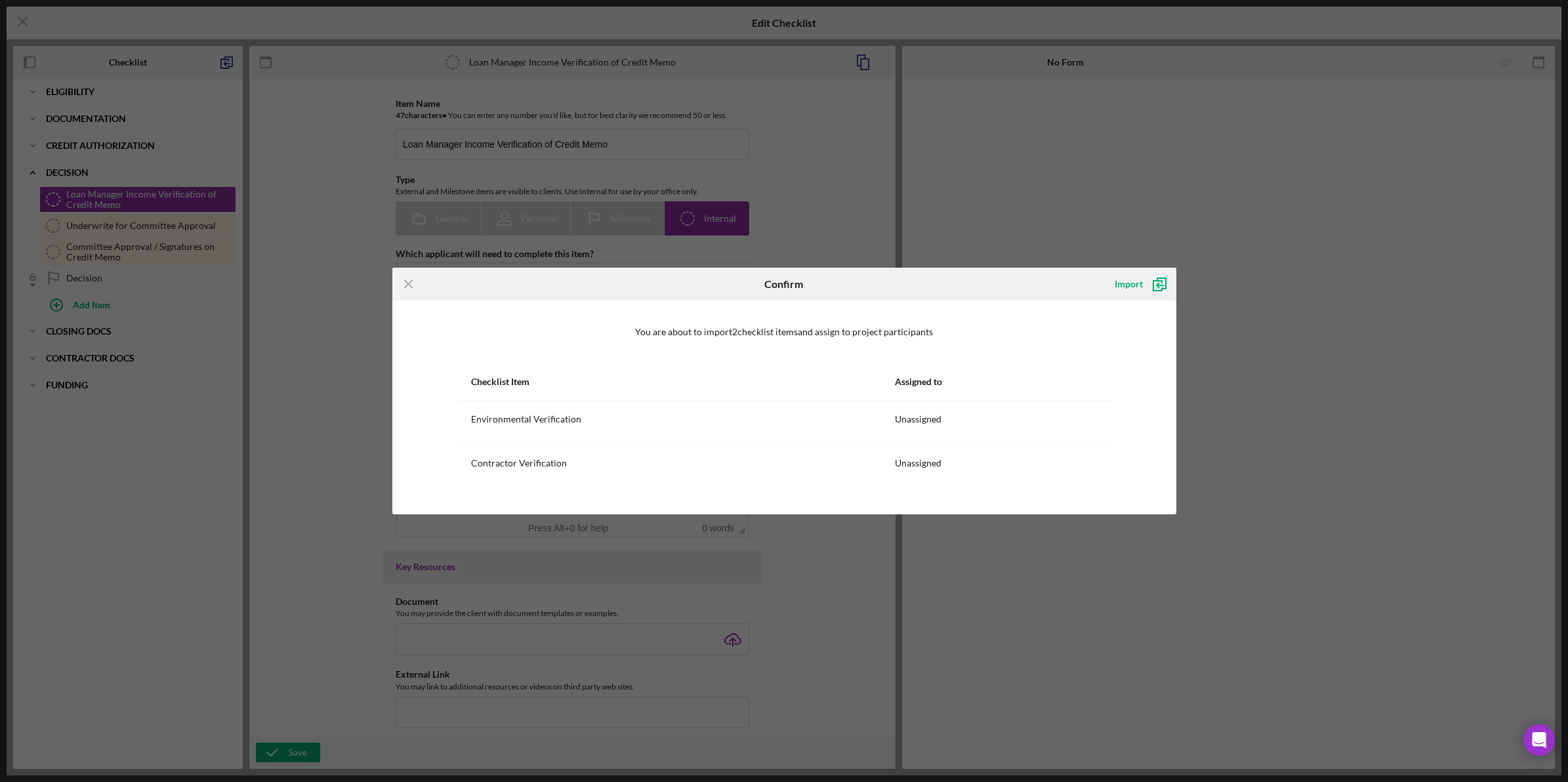
click at [1145, 299] on div "Import" at bounding box center [1138, 284] width 74 height 32
click at [1148, 280] on icon "submit" at bounding box center [1159, 284] width 32 height 32
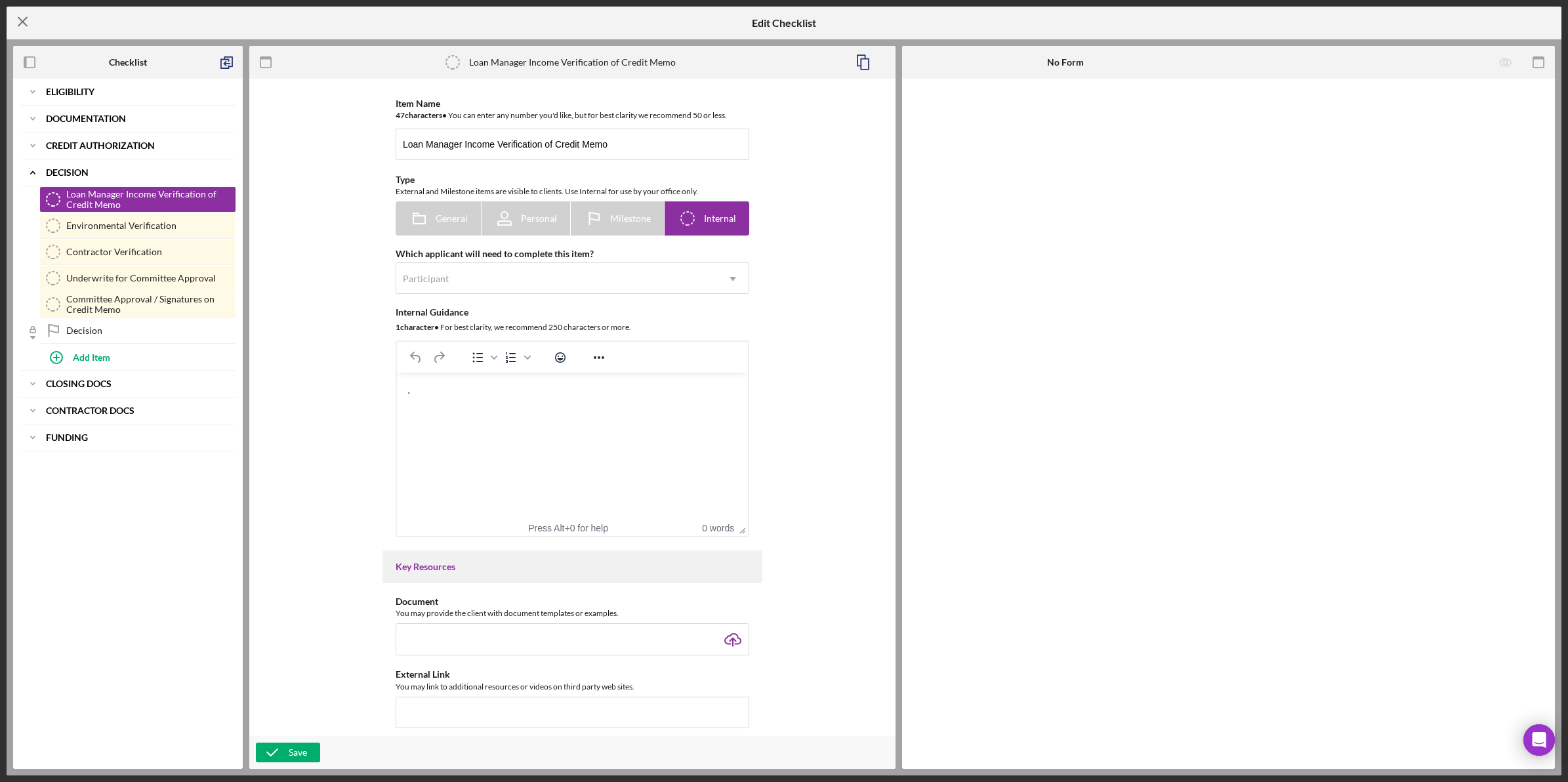
click at [34, 25] on icon "Icon/Menu Close" at bounding box center [22, 22] width 32 height 32
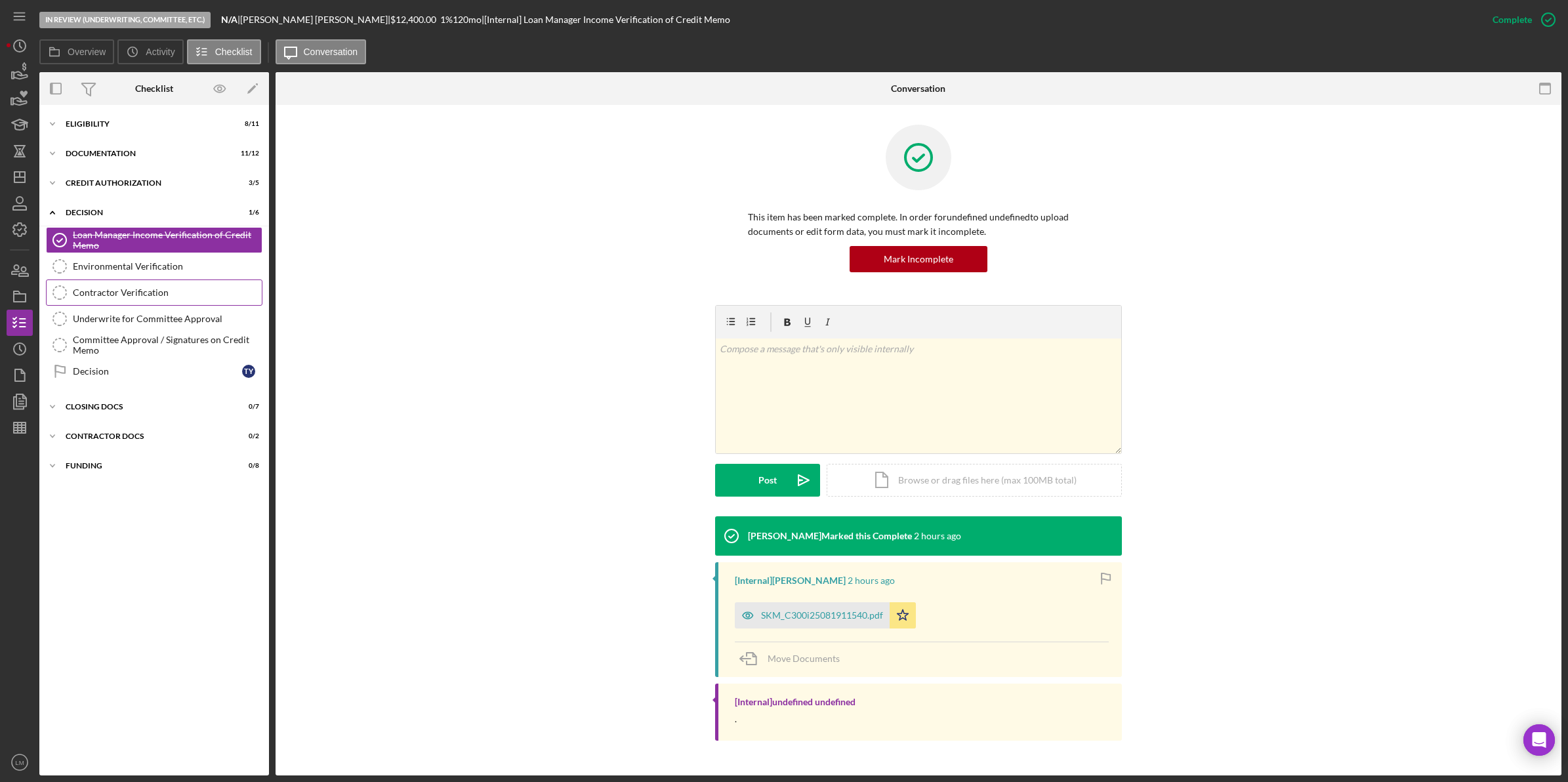
click at [179, 280] on link "Contractor Verification Contractor Verification" at bounding box center [154, 292] width 216 height 26
